Goal: Information Seeking & Learning: Learn about a topic

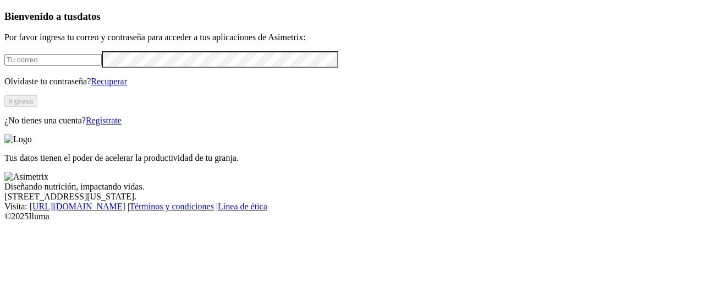
type input "[EMAIL_ADDRESS][PERSON_NAME][DOMAIN_NAME]"
click at [37, 107] on button "Ingresa" at bounding box center [20, 101] width 33 height 12
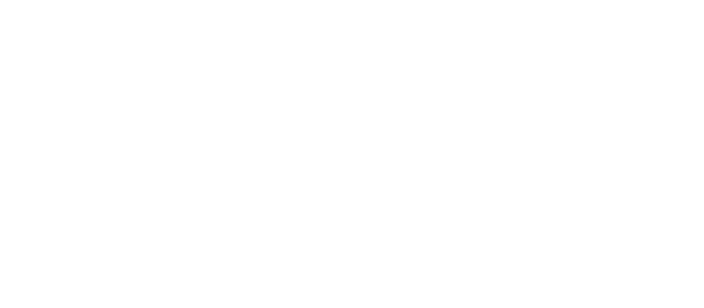
type input "cerv"
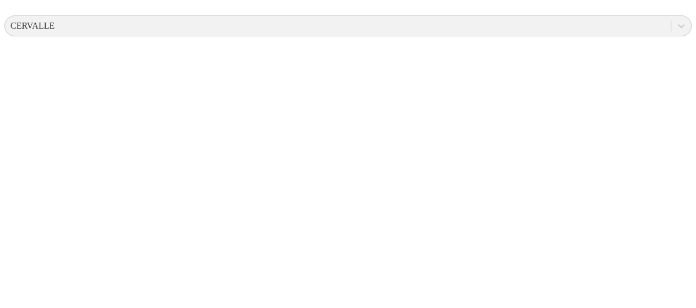
scroll to position [483, 0]
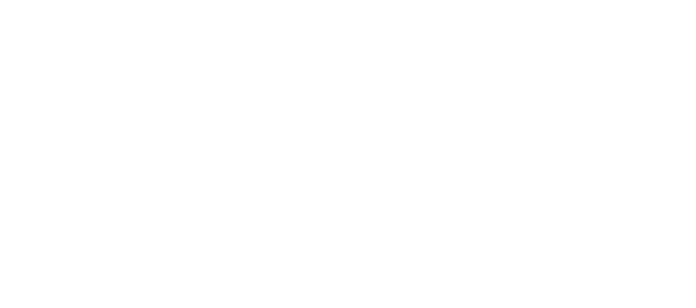
drag, startPoint x: 235, startPoint y: 150, endPoint x: 247, endPoint y: 119, distance: 32.9
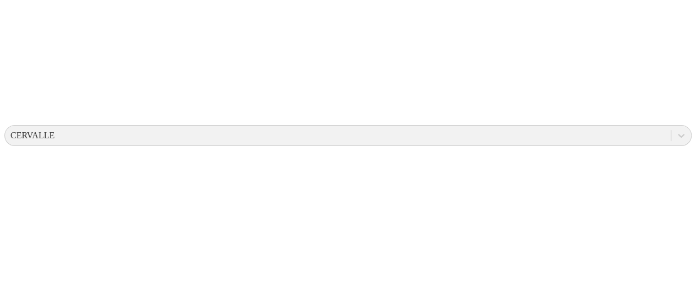
scroll to position [153, 0]
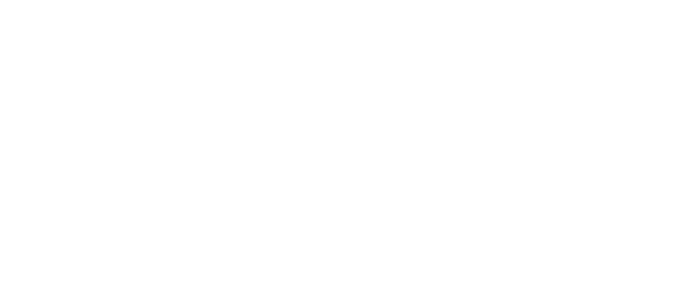
scroll to position [55, 0]
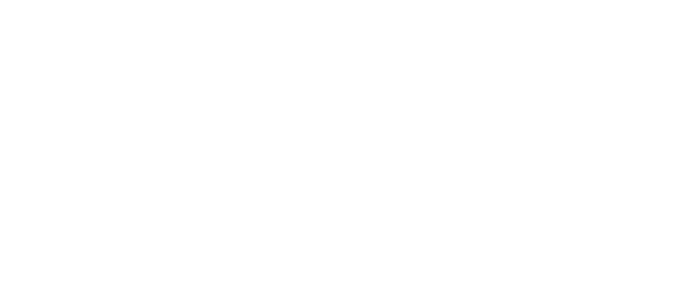
drag, startPoint x: 136, startPoint y: 85, endPoint x: 180, endPoint y: 83, distance: 44.1
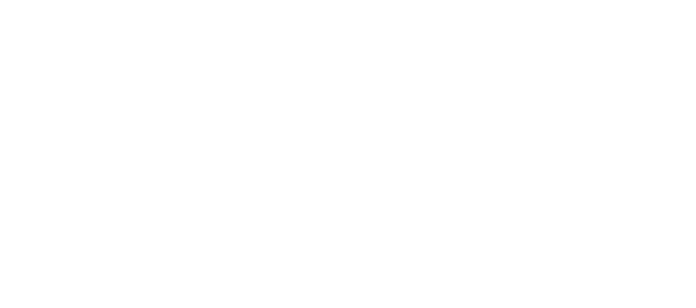
drag, startPoint x: 471, startPoint y: 37, endPoint x: 469, endPoint y: 24, distance: 13.3
type input "a"
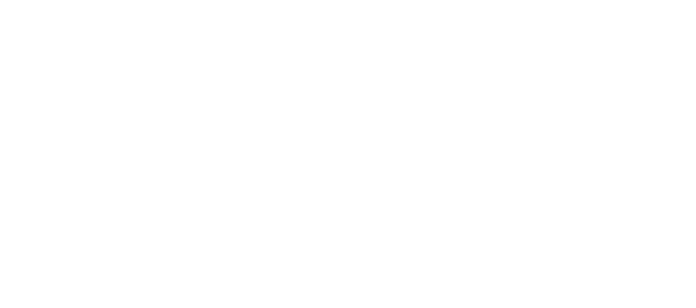
type input "ca"
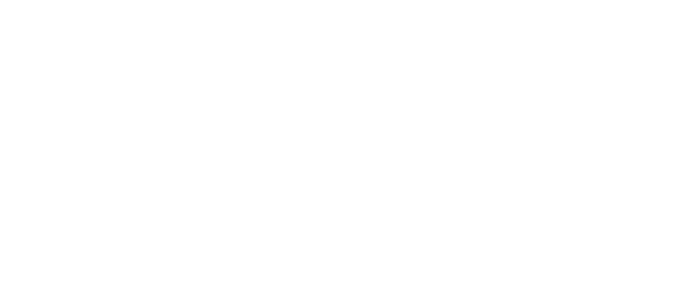
drag, startPoint x: 628, startPoint y: 14, endPoint x: 624, endPoint y: 18, distance: 6.2
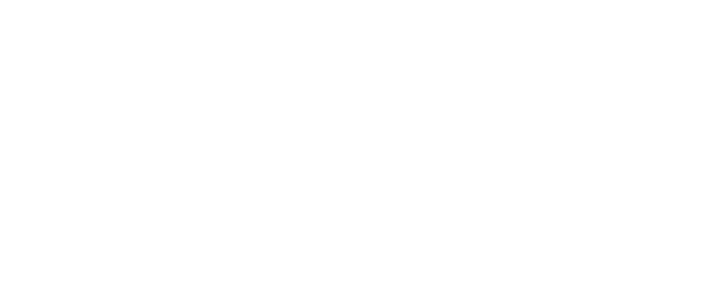
type input "horiz"
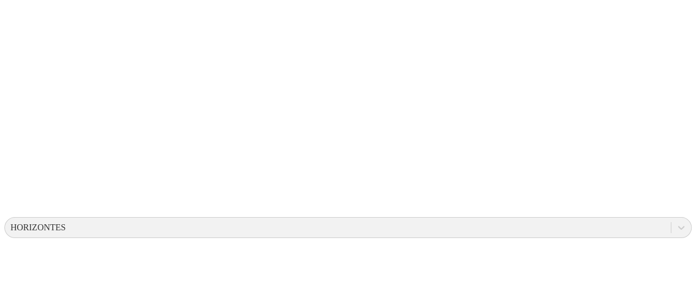
scroll to position [113, 0]
drag, startPoint x: 353, startPoint y: 137, endPoint x: 316, endPoint y: 142, distance: 37.3
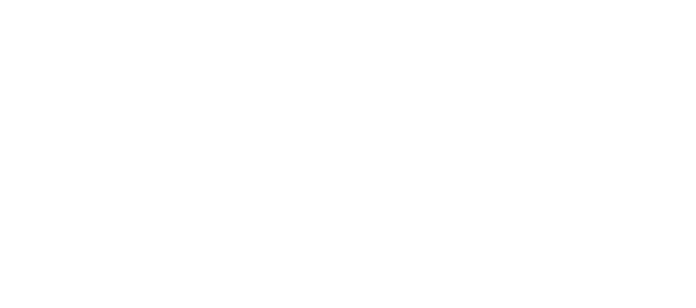
scroll to position [0, 0]
type input "prad"
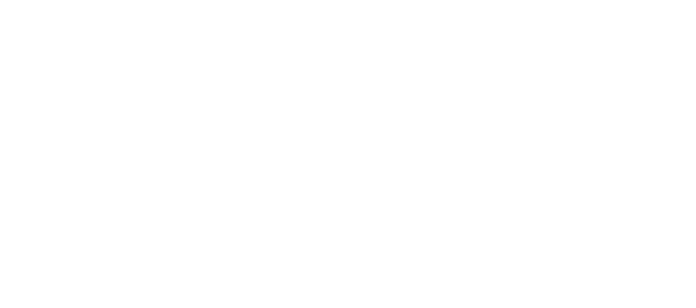
type input "aliar"
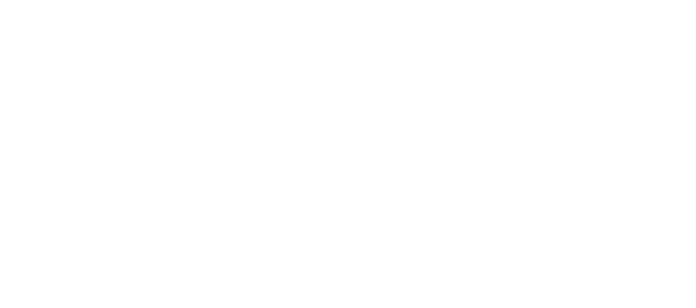
type input "morr"
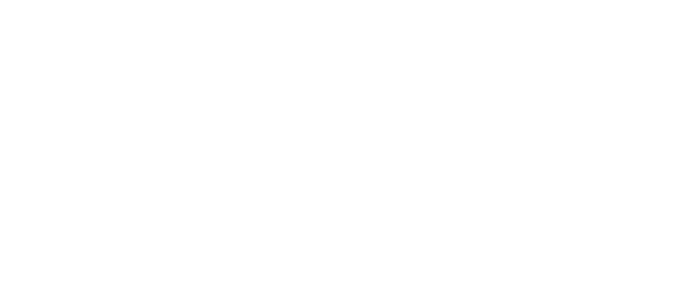
type input "guerer"
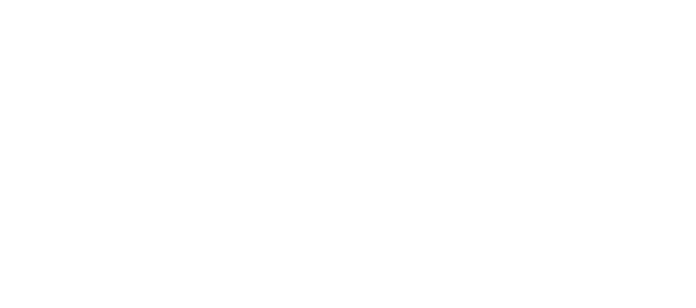
type input "cachi"
drag, startPoint x: 115, startPoint y: 67, endPoint x: 129, endPoint y: 78, distance: 18.0
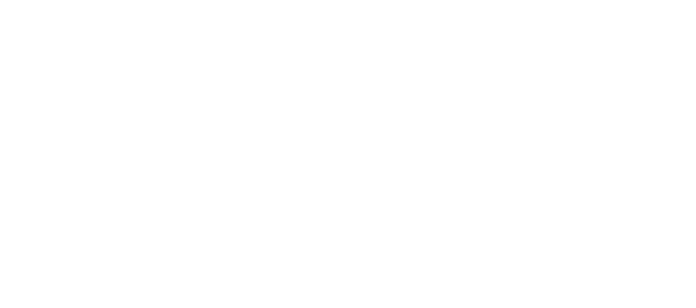
type input "cachi"
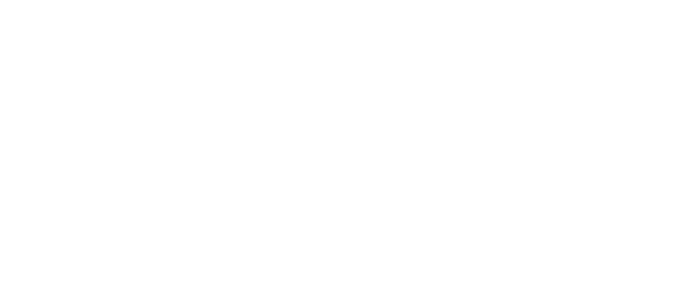
type input "oca"
drag, startPoint x: 305, startPoint y: 78, endPoint x: 308, endPoint y: 86, distance: 8.7
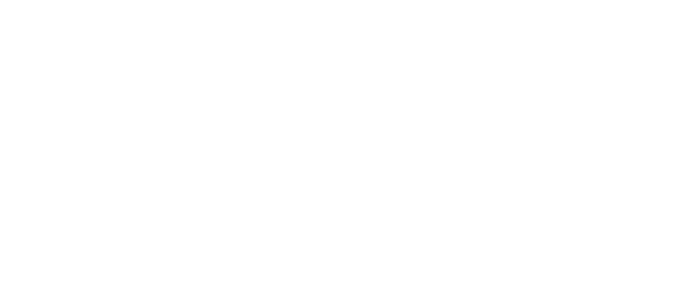
type input "alca"
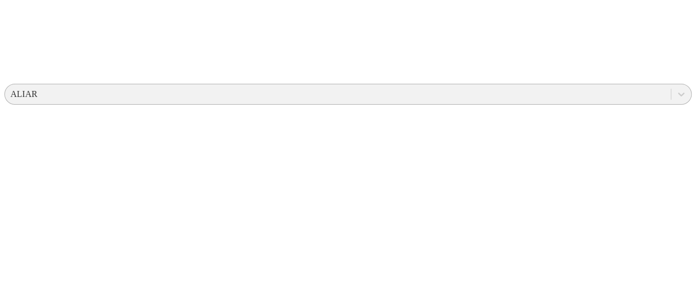
scroll to position [385, 0]
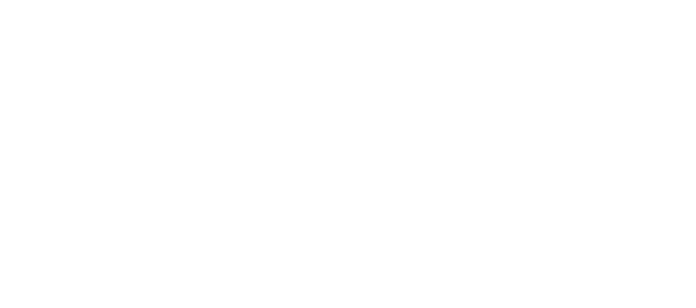
type input "coro"
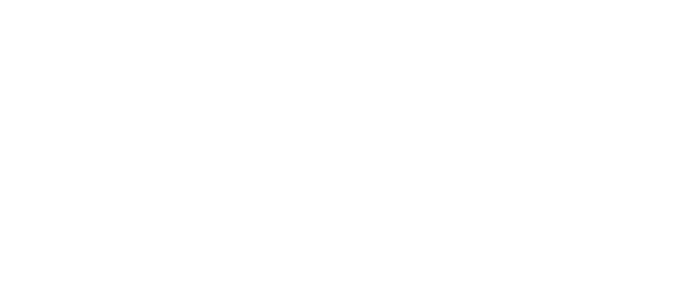
type input "tauta"
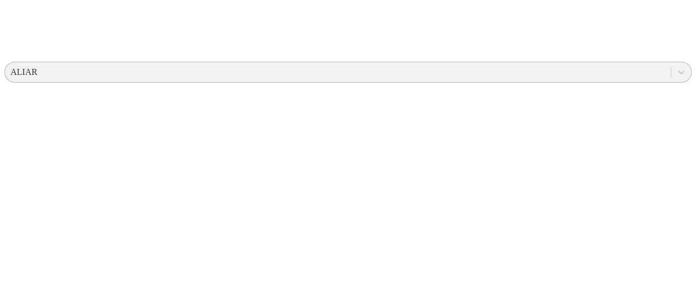
drag, startPoint x: 373, startPoint y: 63, endPoint x: 294, endPoint y: 67, distance: 78.8
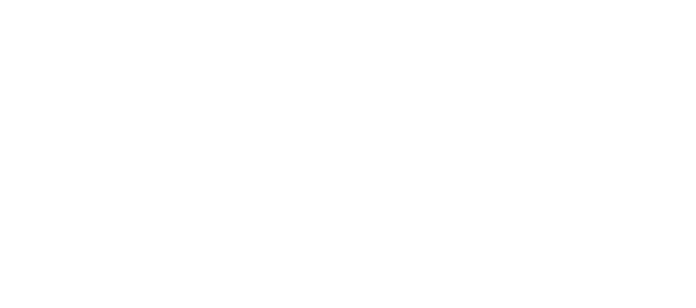
type input "casc"
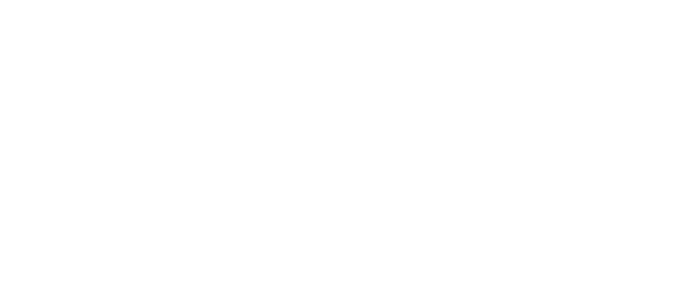
type input "casc"
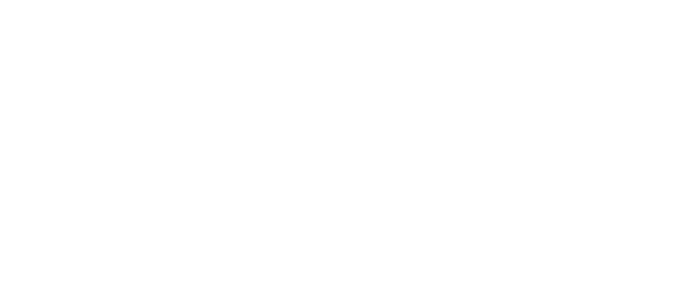
drag, startPoint x: 348, startPoint y: 108, endPoint x: 305, endPoint y: 244, distance: 141.8
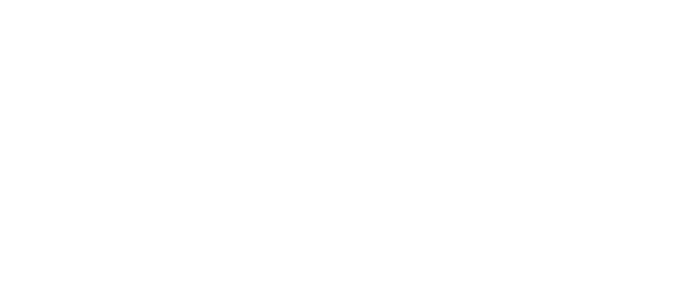
scroll to position [55, 0]
drag, startPoint x: 248, startPoint y: 173, endPoint x: 310, endPoint y: 241, distance: 91.9
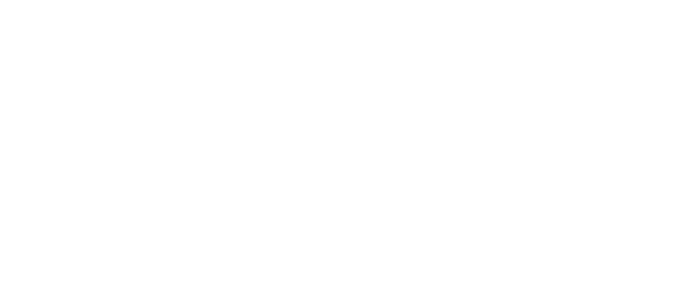
type input "casc"
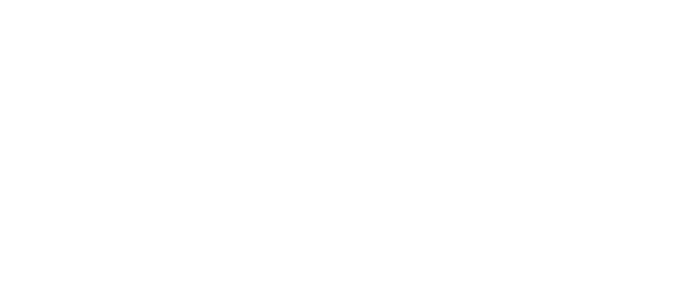
type input "casc"
type input "casca"
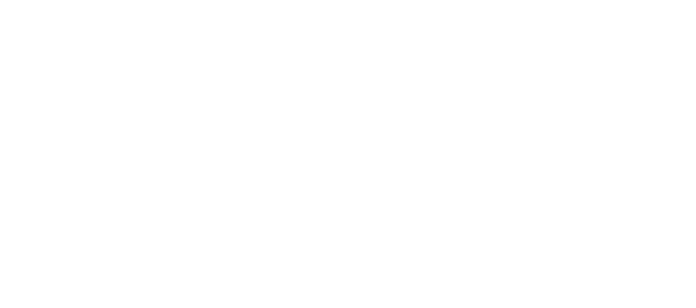
type input "casc"
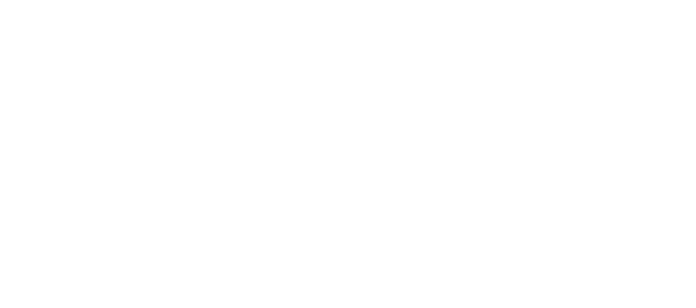
type input "casc"
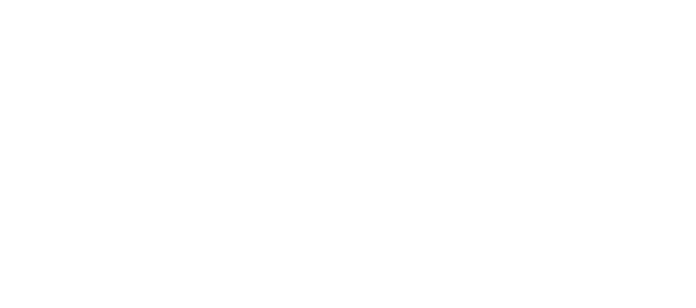
type input "casc"
drag, startPoint x: 364, startPoint y: 108, endPoint x: 358, endPoint y: 141, distance: 34.2
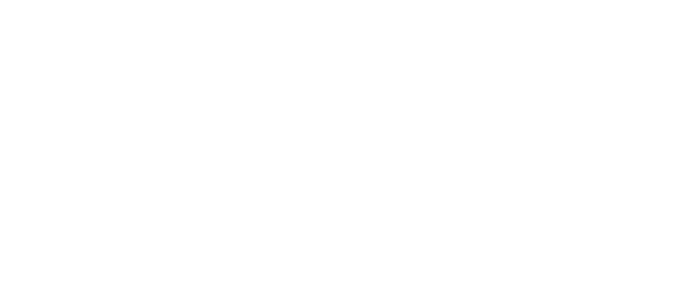
type input "casc"
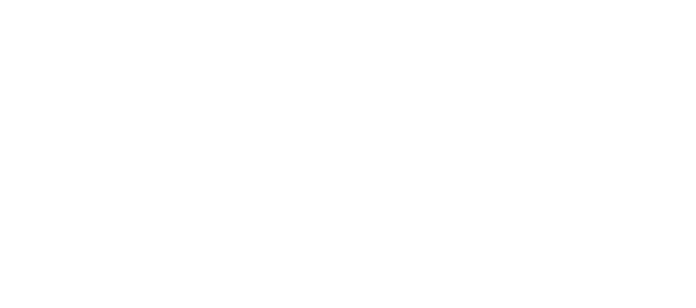
scroll to position [15, 0]
drag, startPoint x: 202, startPoint y: 250, endPoint x: 286, endPoint y: 123, distance: 152.6
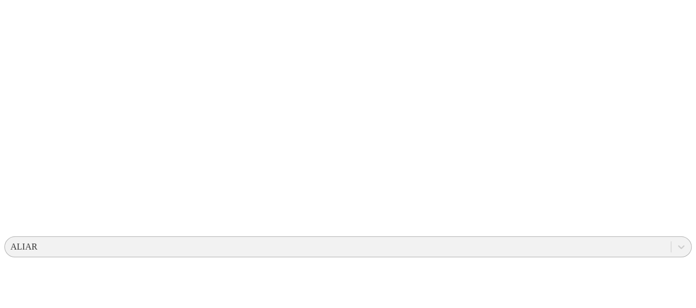
scroll to position [0, 0]
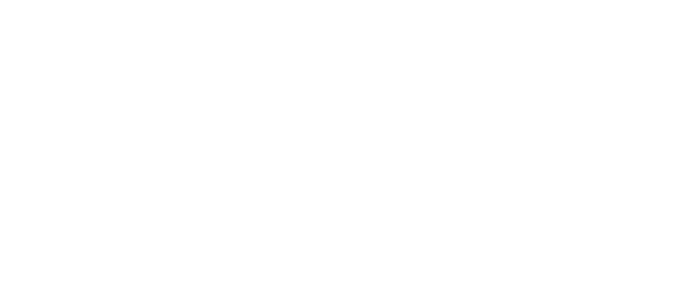
type input "casc"
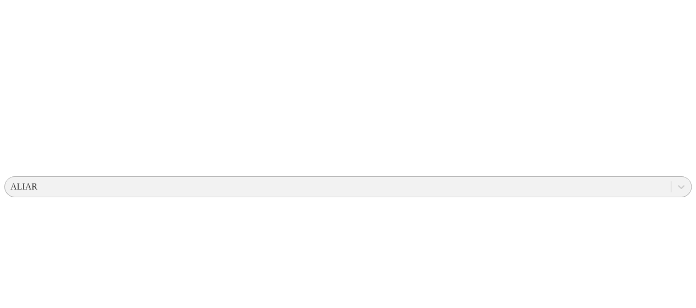
scroll to position [165, 0]
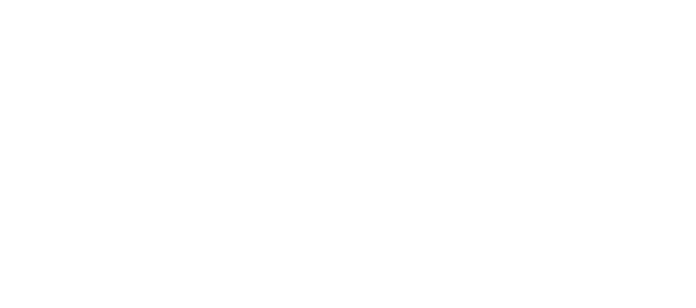
type input "casc"
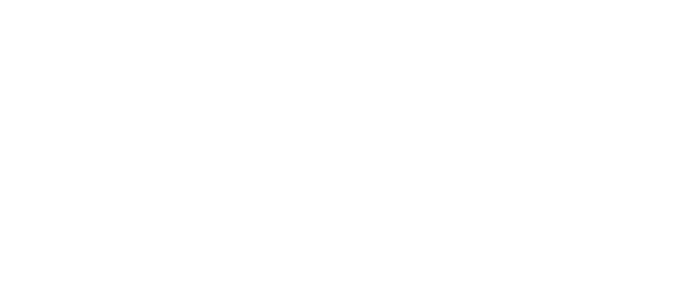
type input "prade"
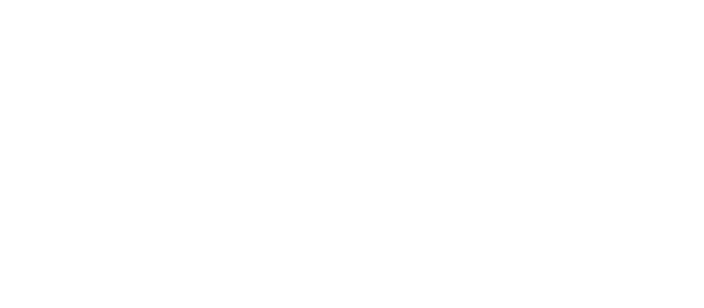
type input "casc"
type input "v"
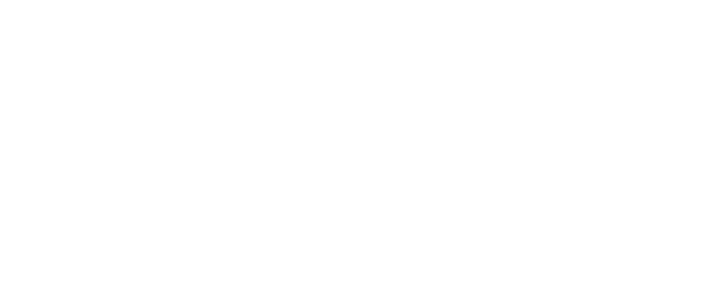
type input "cer"
